Goal: Check status: Check status

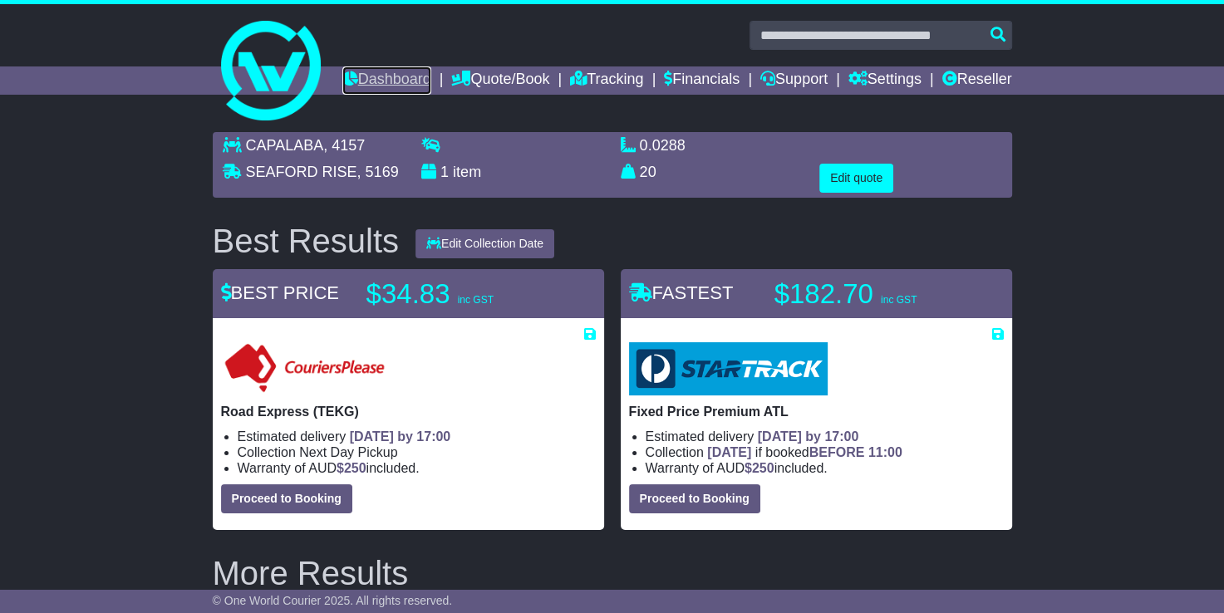
click at [431, 72] on link "Dashboard" at bounding box center [386, 80] width 89 height 28
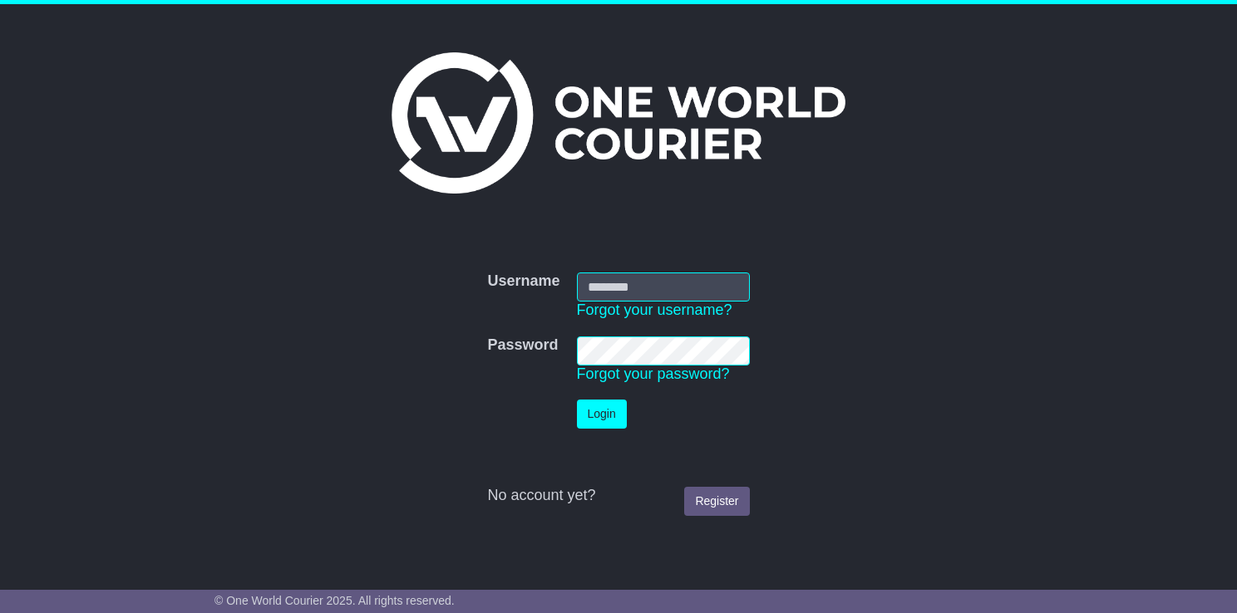
type input "**********"
click at [599, 417] on button "Login" at bounding box center [602, 414] width 50 height 29
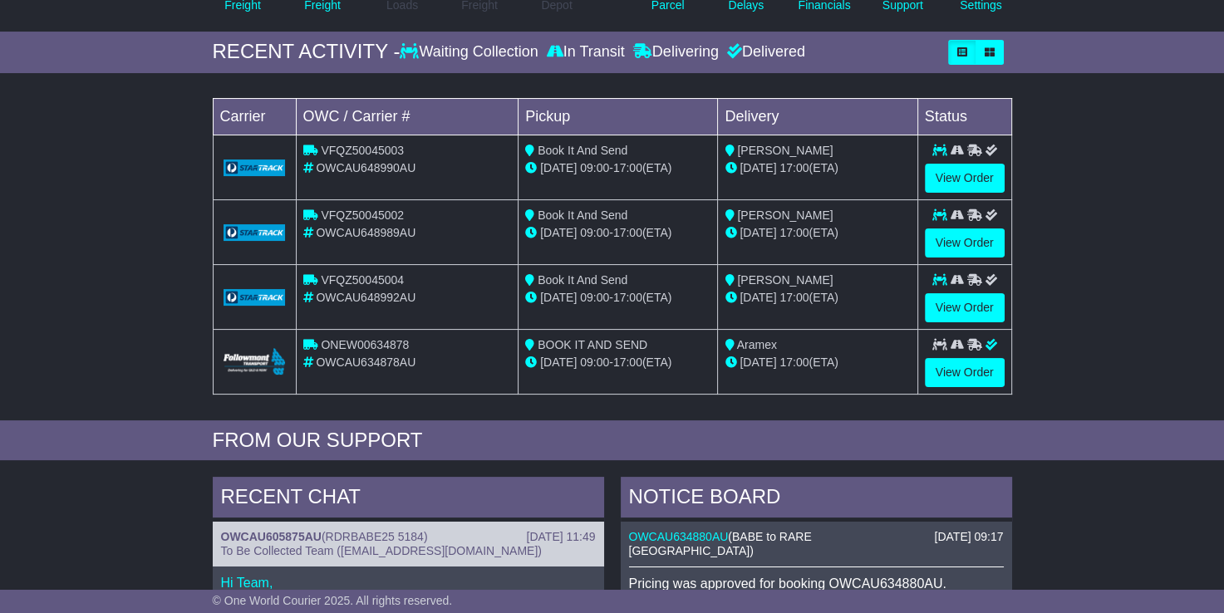
scroll to position [231, 0]
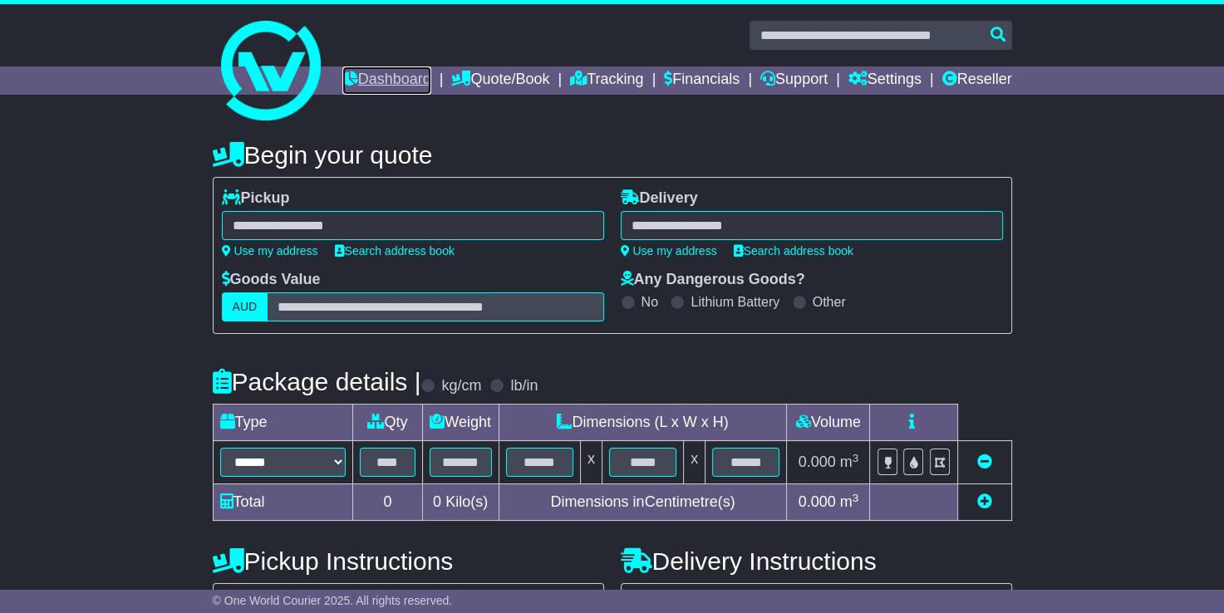
click at [431, 75] on link "Dashboard" at bounding box center [386, 80] width 89 height 28
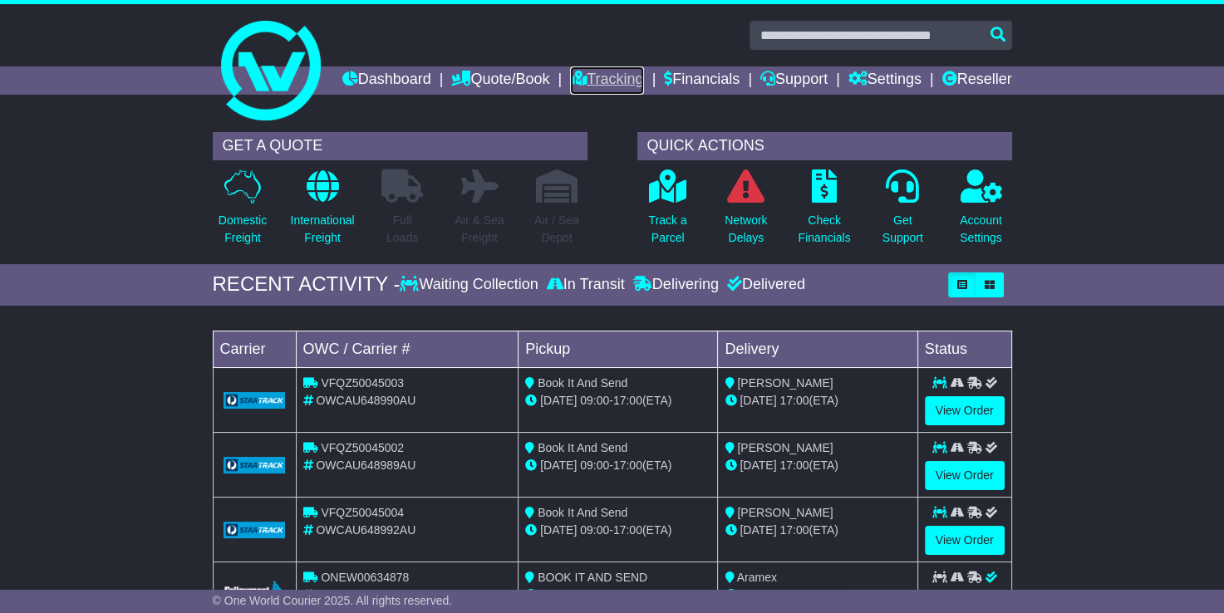
click at [643, 74] on link "Tracking" at bounding box center [606, 80] width 73 height 28
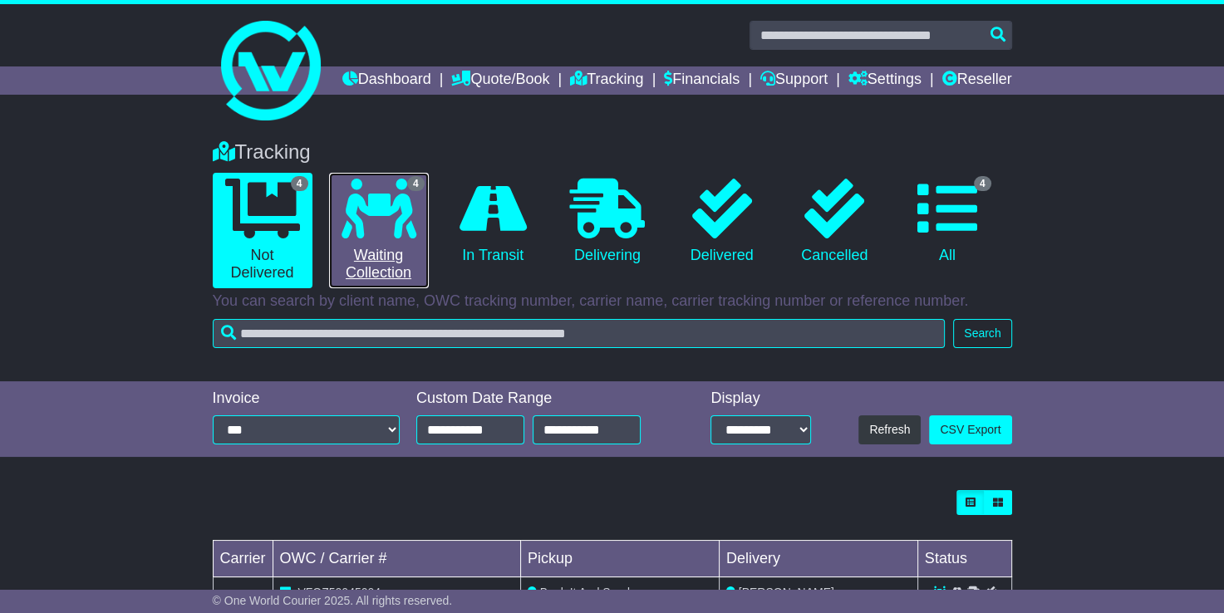
click at [414, 268] on link "4 Waiting Collection" at bounding box center [379, 231] width 100 height 116
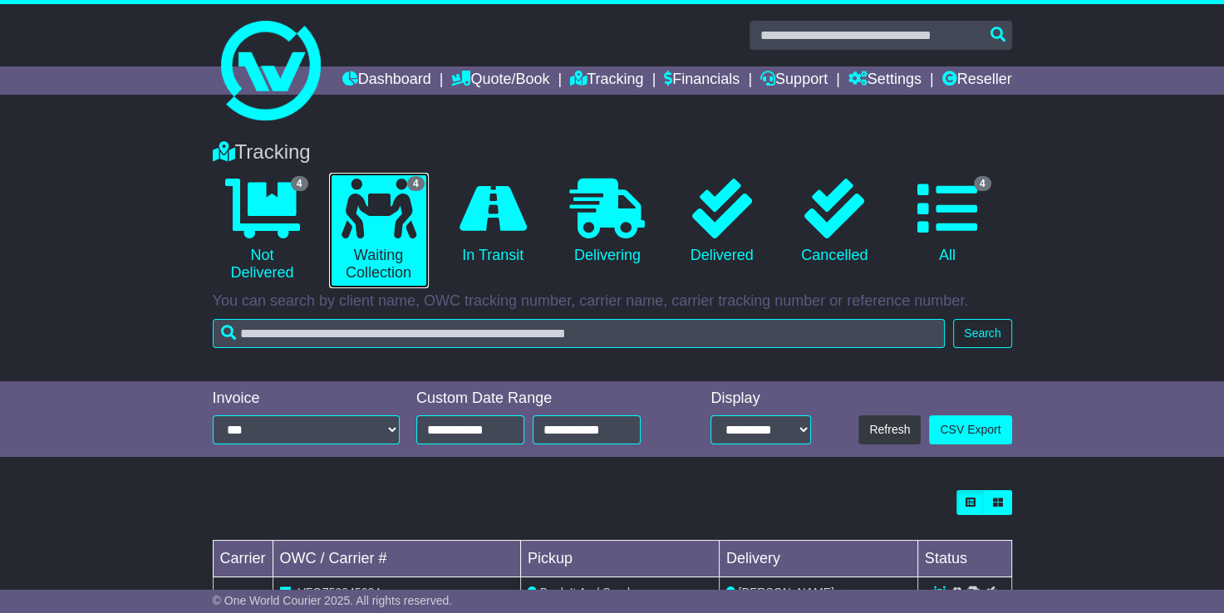
scroll to position [308, 0]
